Goal: Task Accomplishment & Management: Manage account settings

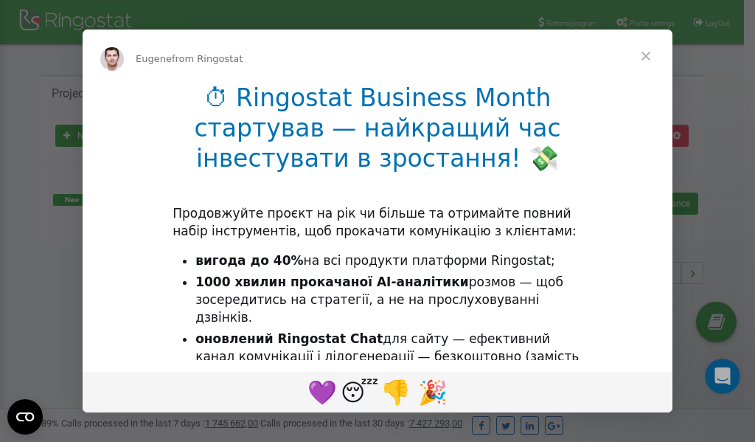
click at [310, 310] on ul "вигода до 40% на всі продукти платформи Ringostat; 1000 хвилин прокачаної AI-ан…" at bounding box center [377, 317] width 410 height 131
click at [632, 20] on div "Intercom messenger" at bounding box center [377, 221] width 755 height 442
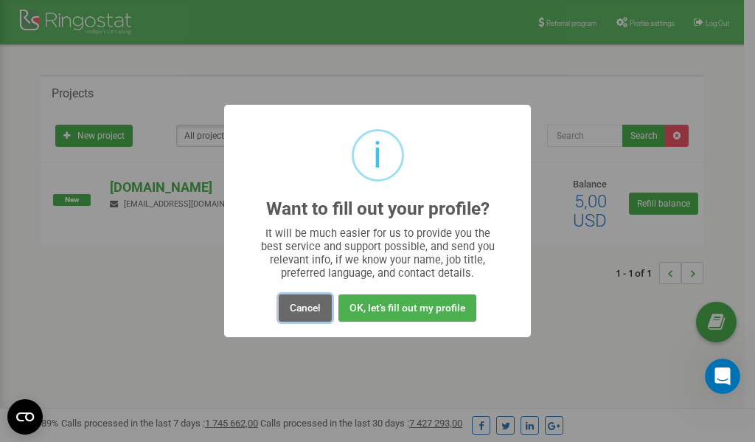
click at [310, 310] on button "Cancel" at bounding box center [305, 307] width 53 height 27
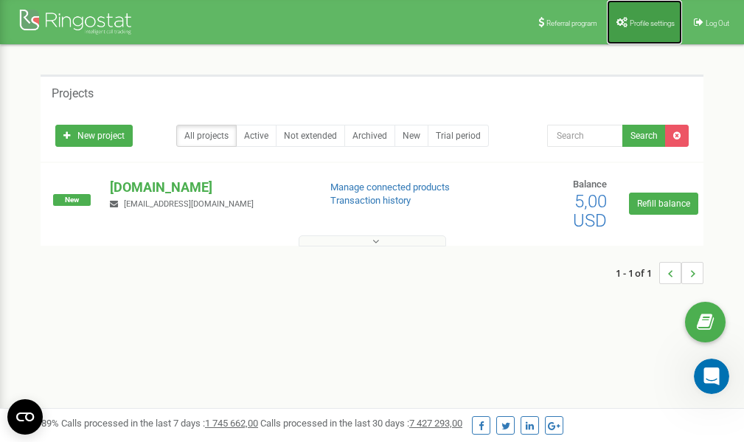
click at [633, 22] on span "Profile settings" at bounding box center [652, 23] width 45 height 8
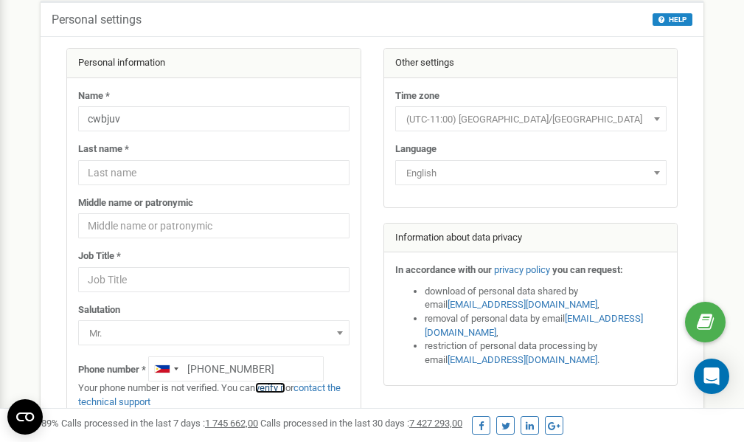
click at [273, 389] on link "verify it" at bounding box center [270, 387] width 30 height 11
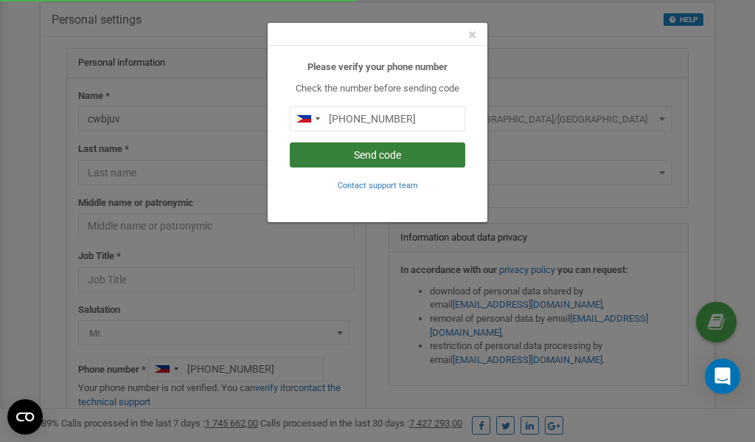
click at [371, 153] on button "Send code" at bounding box center [377, 154] width 175 height 25
